Goal: Task Accomplishment & Management: Use online tool/utility

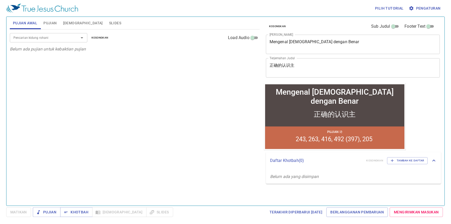
click at [346, 39] on div "Mengenal Tuhan dengan Benar x Judul Khotbah" at bounding box center [353, 44] width 174 height 19
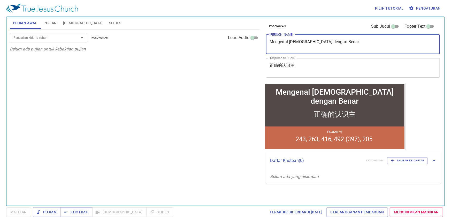
click at [338, 43] on textarea "Mengenal Tuhan dengan Benar" at bounding box center [352, 44] width 167 height 10
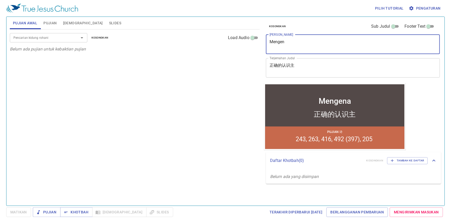
type textarea "Menge"
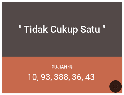
drag, startPoint x: 113, startPoint y: 87, endPoint x: 127, endPoint y: 120, distance: 35.6
click at [113, 87] on icon "button" at bounding box center [116, 86] width 6 height 6
